Goal: Task Accomplishment & Management: Use online tool/utility

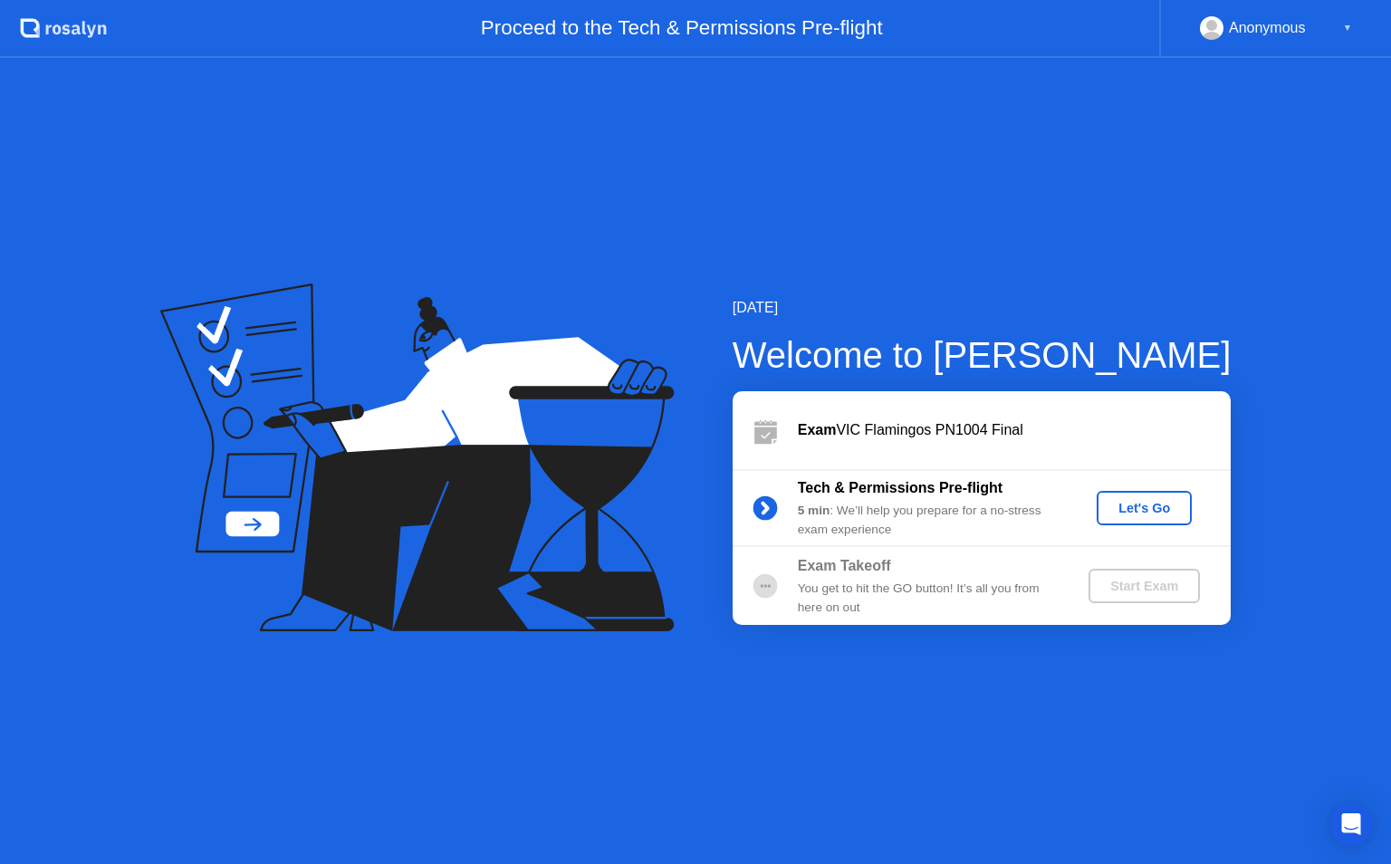
click at [1156, 515] on div "Let's Go" at bounding box center [1144, 508] width 81 height 14
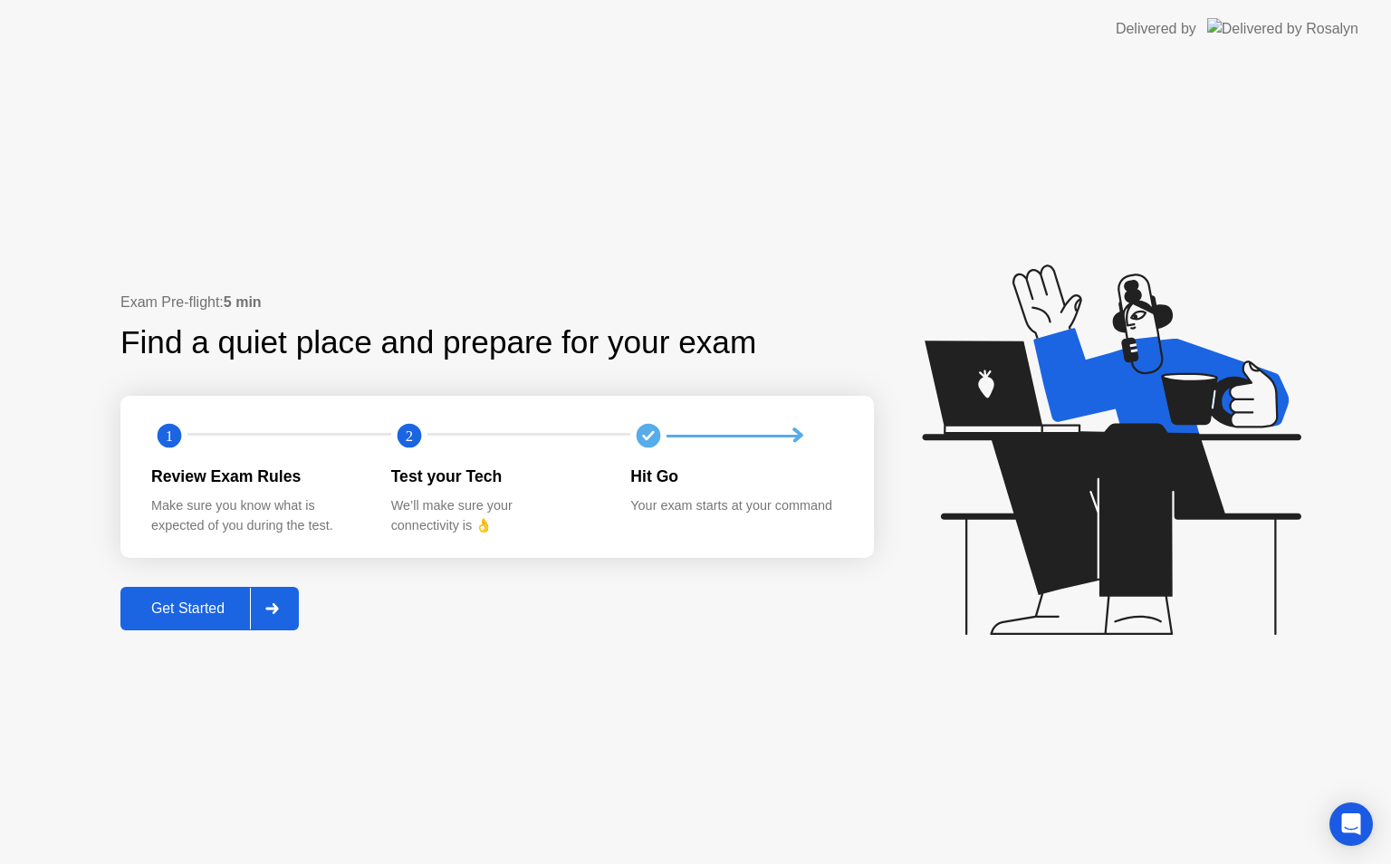
click at [200, 609] on div "Get Started" at bounding box center [188, 609] width 124 height 16
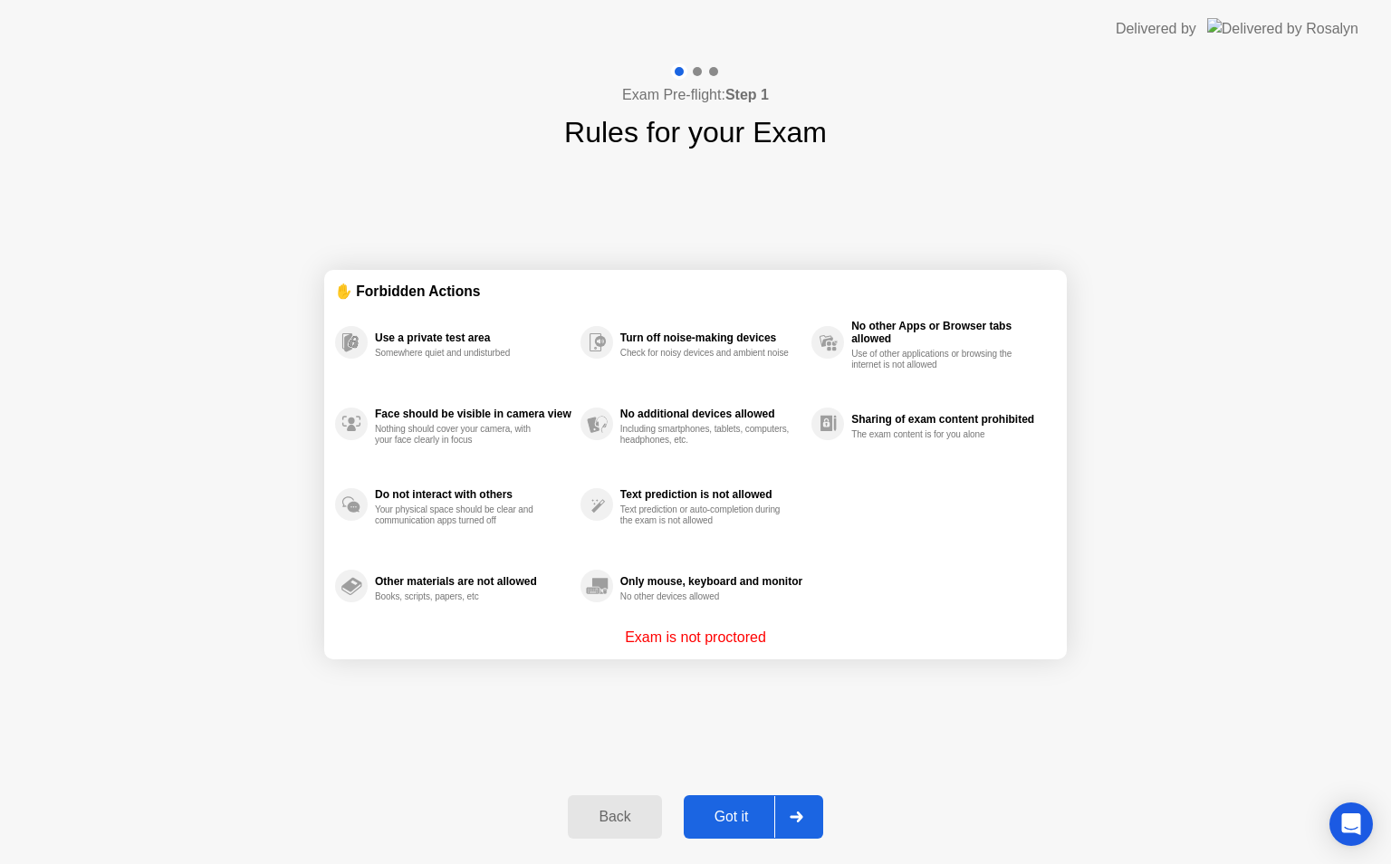
click at [716, 809] on div "Got it" at bounding box center [731, 817] width 85 height 16
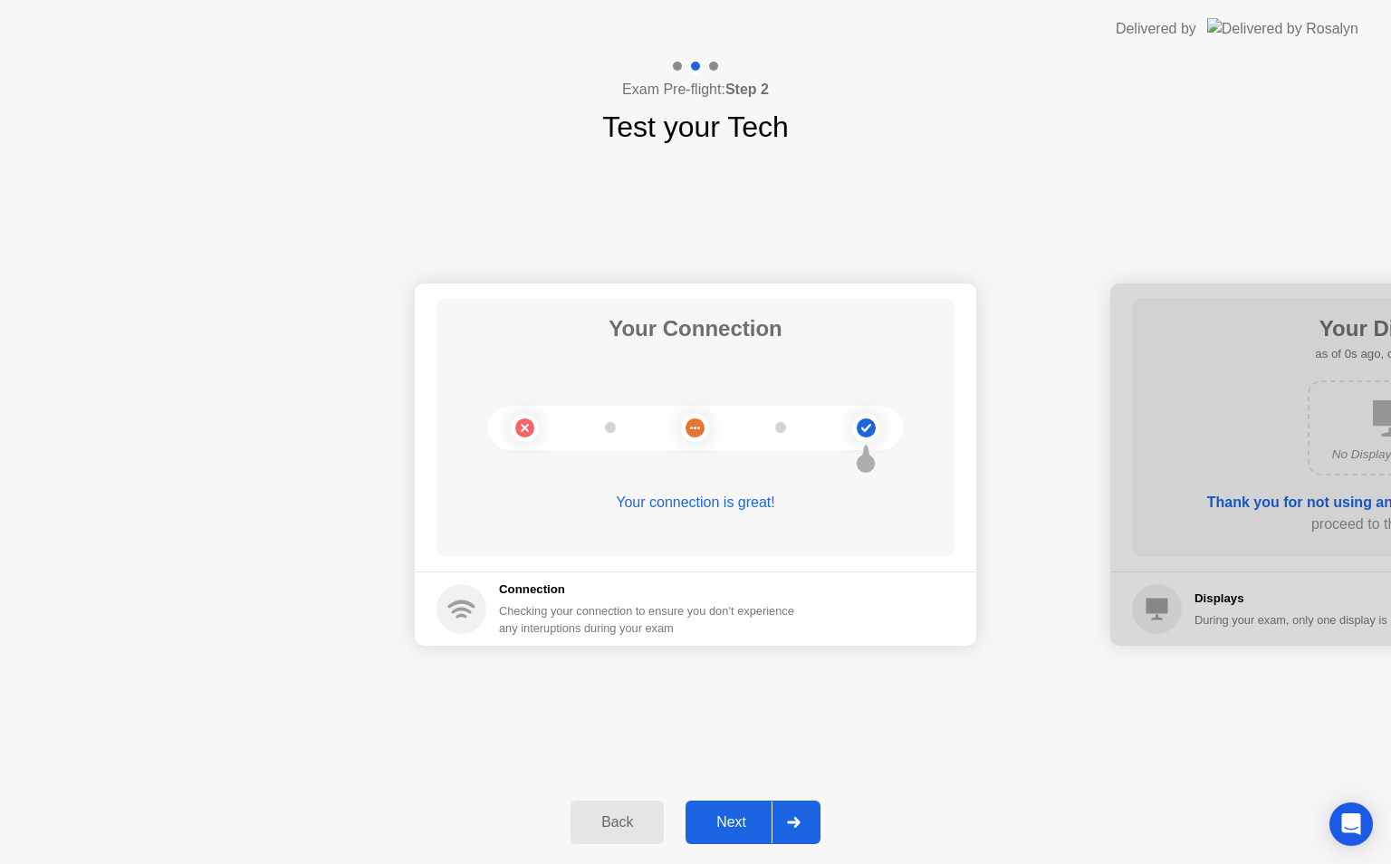
click at [716, 807] on button "Next" at bounding box center [753, 822] width 135 height 43
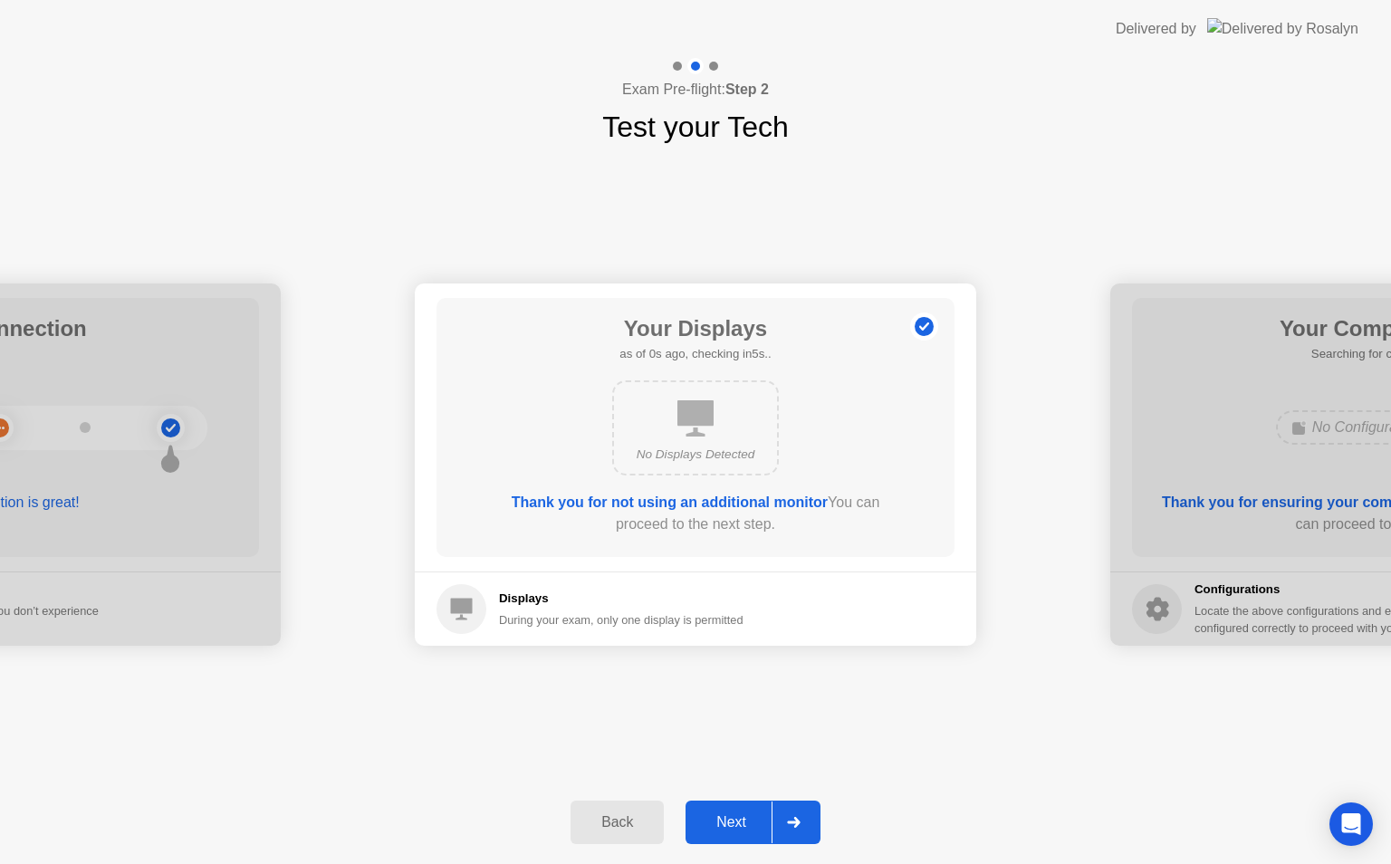
click at [716, 807] on button "Next" at bounding box center [753, 822] width 135 height 43
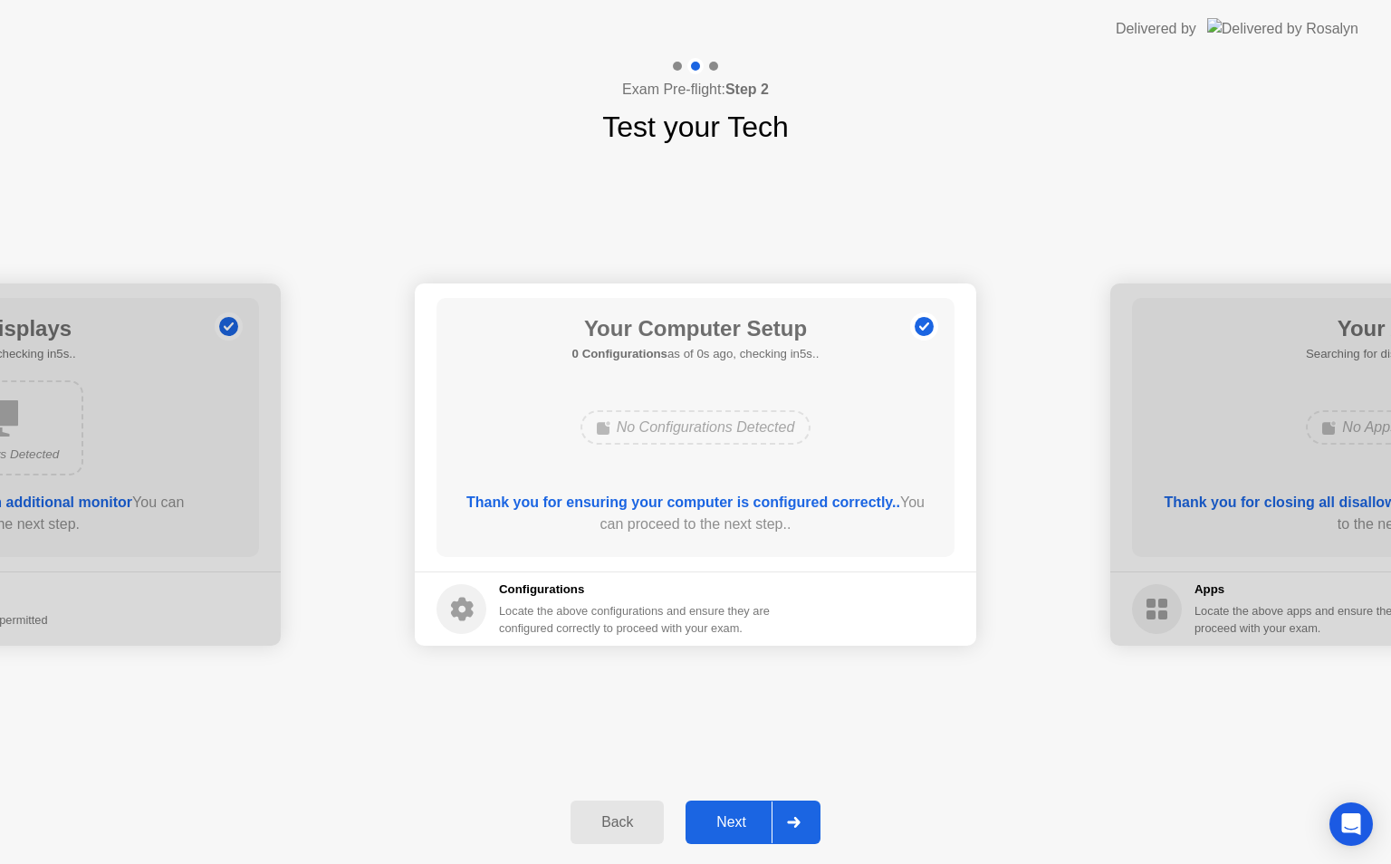
click at [716, 807] on button "Next" at bounding box center [753, 822] width 135 height 43
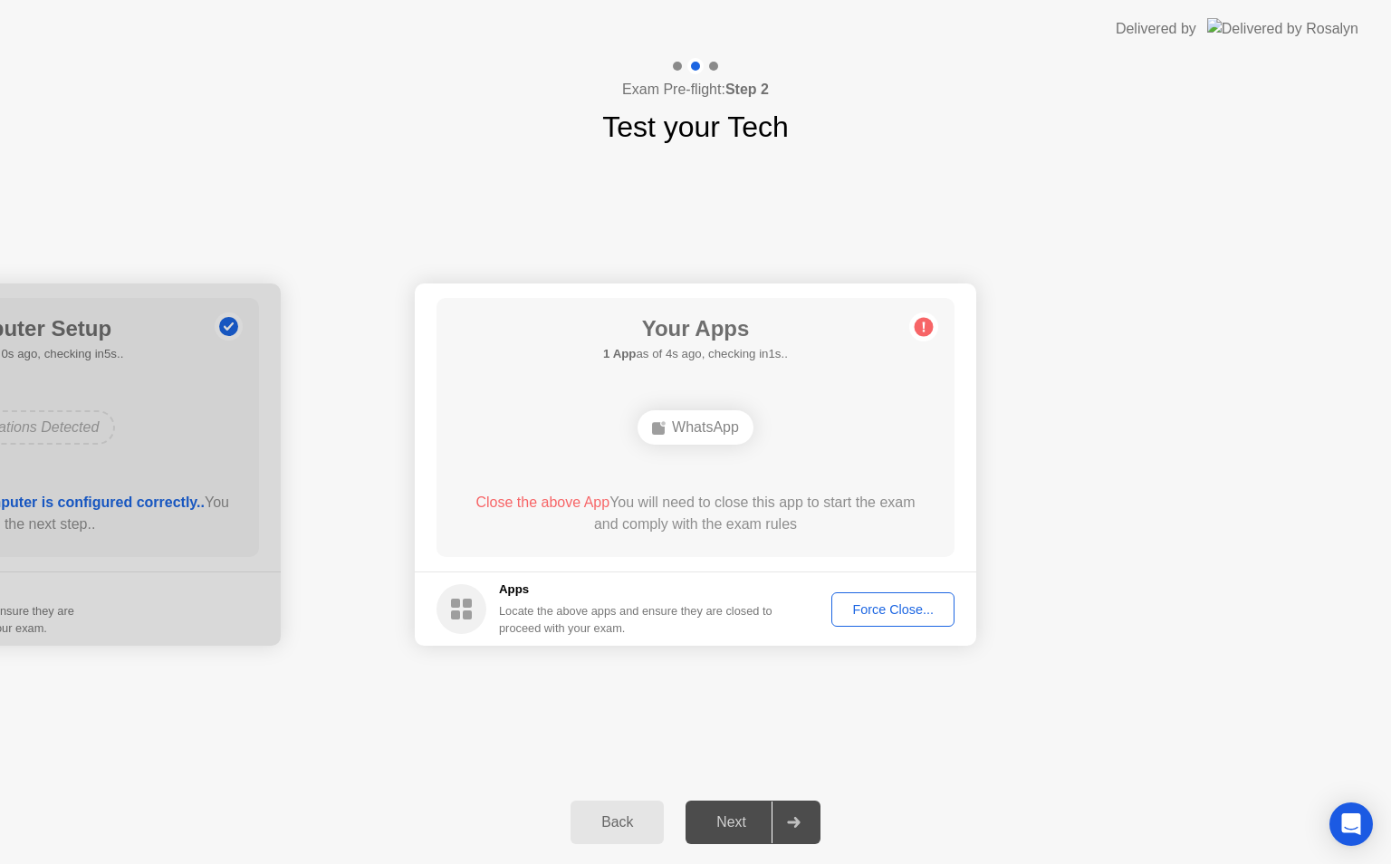
click at [882, 608] on div "Force Close..." at bounding box center [893, 609] width 111 height 14
click at [857, 617] on div "Force Close..." at bounding box center [893, 609] width 111 height 14
click at [868, 612] on div "Force Close..." at bounding box center [893, 609] width 111 height 14
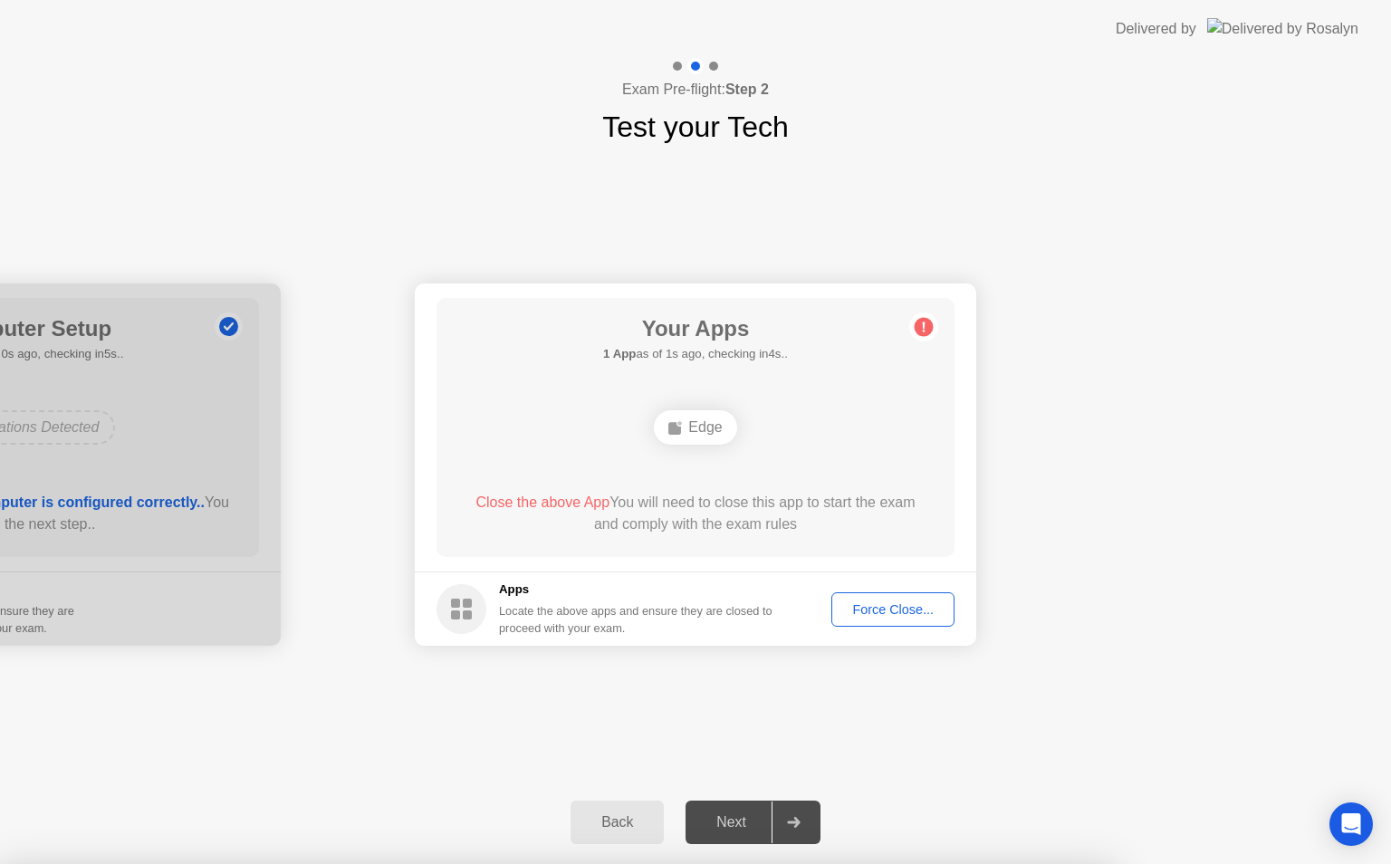
click at [891, 614] on div "Force Close..." at bounding box center [893, 609] width 111 height 14
click at [689, 429] on div "Edge" at bounding box center [695, 427] width 82 height 34
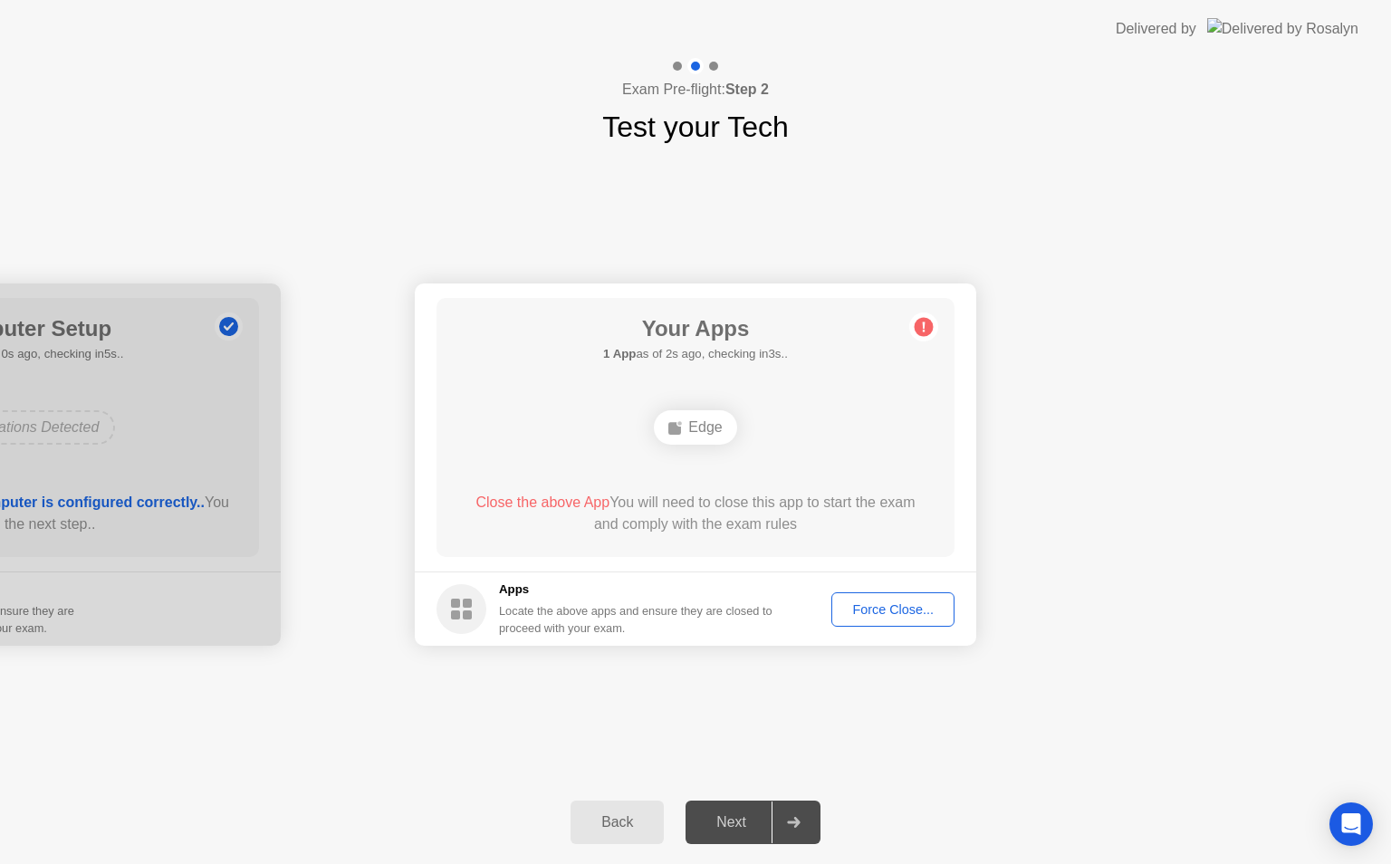
click at [1088, 756] on div "Your Connection Your connection is great! Connection Checking your connection t…" at bounding box center [695, 465] width 1391 height 632
click at [922, 758] on div "Your Connection Your connection is great! Connection Checking your connection t…" at bounding box center [695, 465] width 1391 height 632
click at [680, 384] on div "Your Apps Searching for disallowed apps... Edge Close the above App You will ne…" at bounding box center [696, 427] width 518 height 259
click at [683, 444] on div "Edge" at bounding box center [695, 427] width 82 height 34
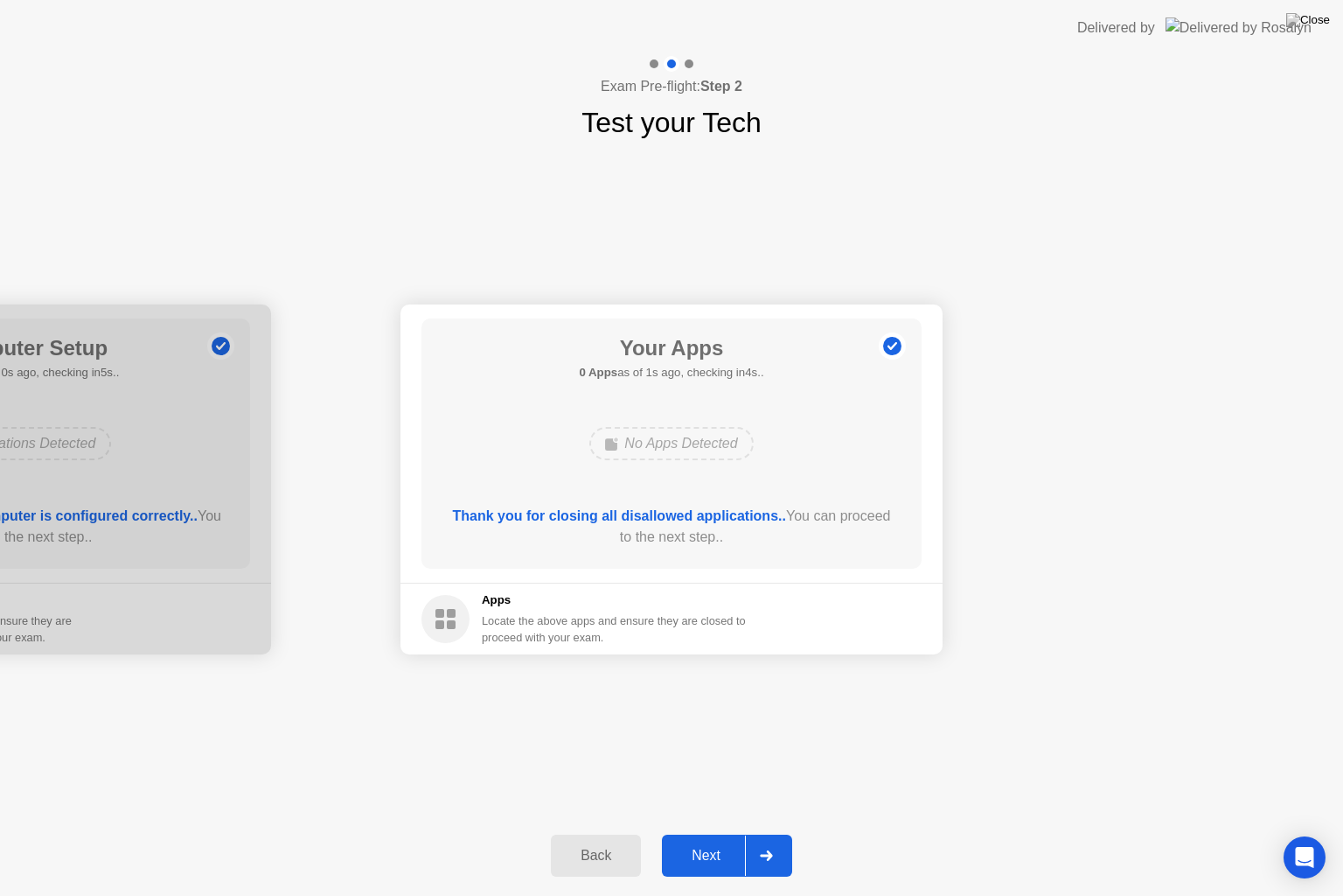
click at [693, 833] on div "Next" at bounding box center [706, 855] width 78 height 15
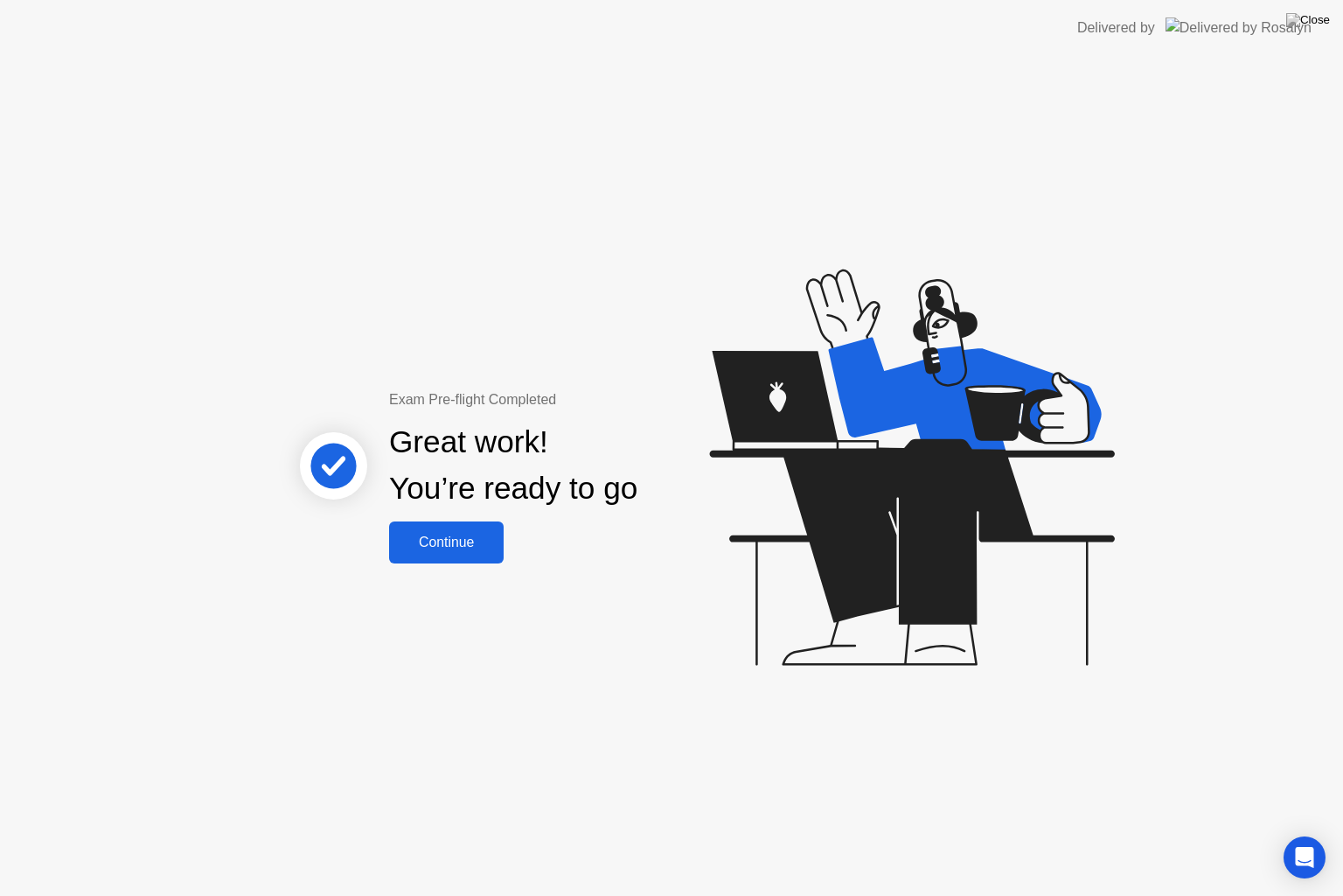
click at [454, 541] on div "Continue" at bounding box center [447, 543] width 104 height 15
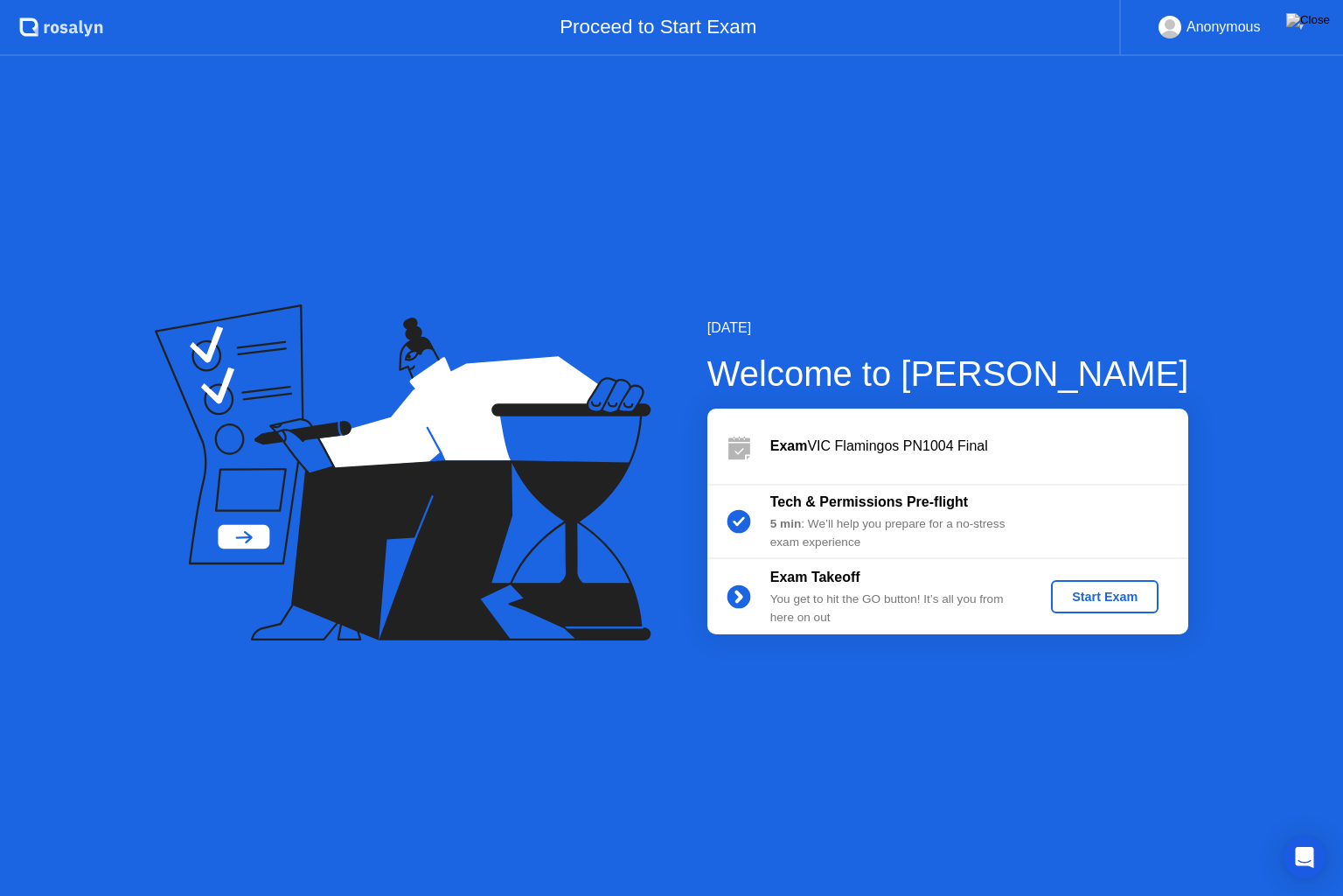
click at [1116, 600] on div "Start Exam" at bounding box center [1105, 597] width 94 height 14
